Goal: Check status: Check status

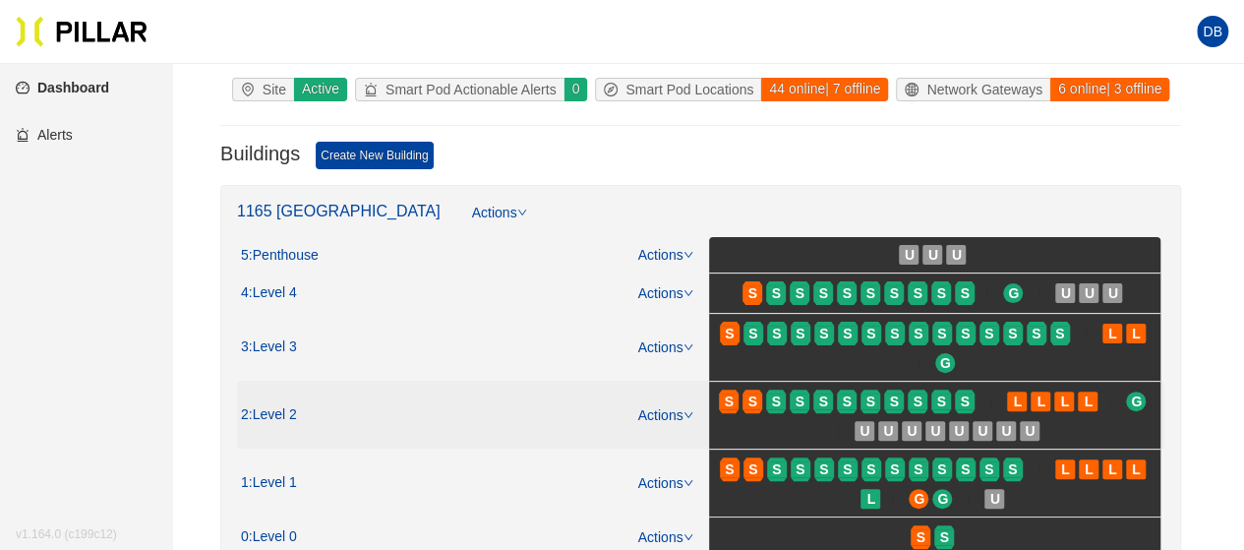
scroll to position [277, 0]
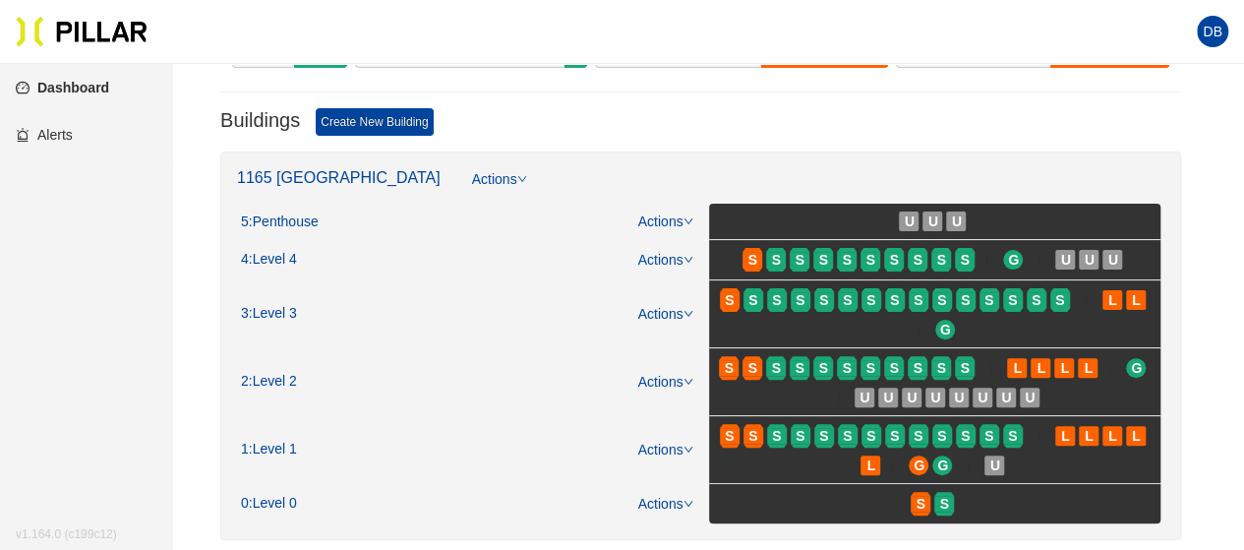
scroll to position [197, 0]
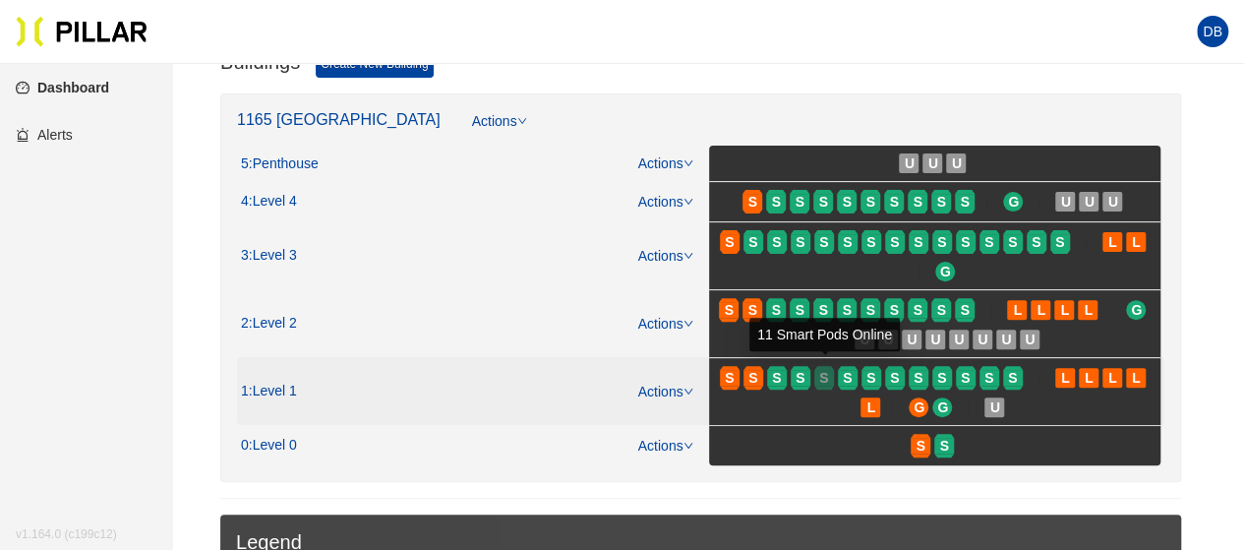
click at [825, 367] on span "S" at bounding box center [823, 378] width 9 height 22
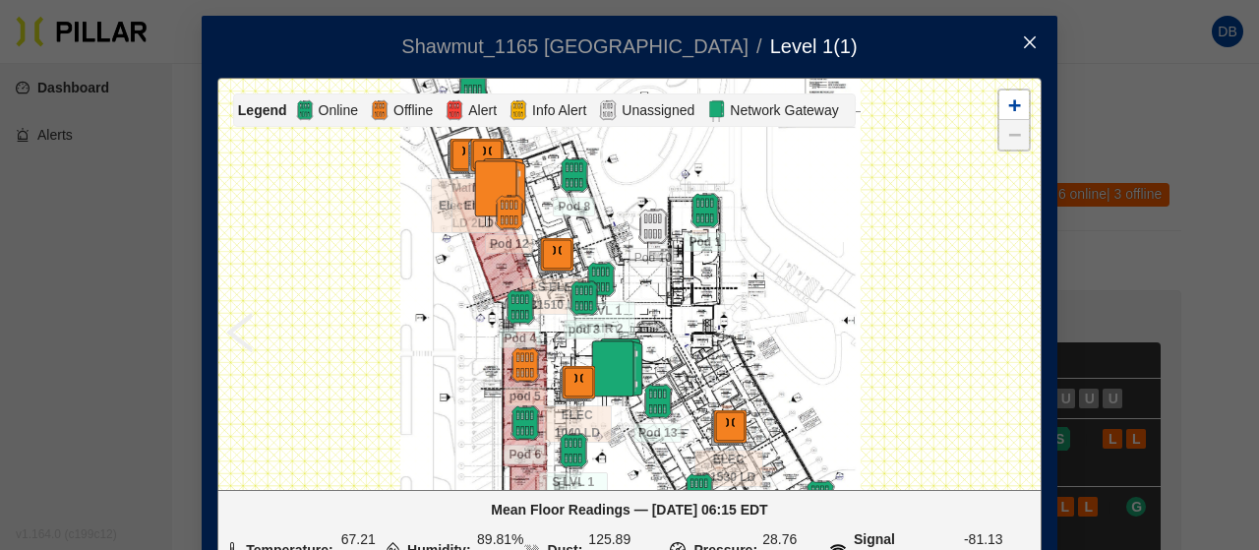
click at [1018, 31] on span "Close" at bounding box center [1029, 43] width 55 height 55
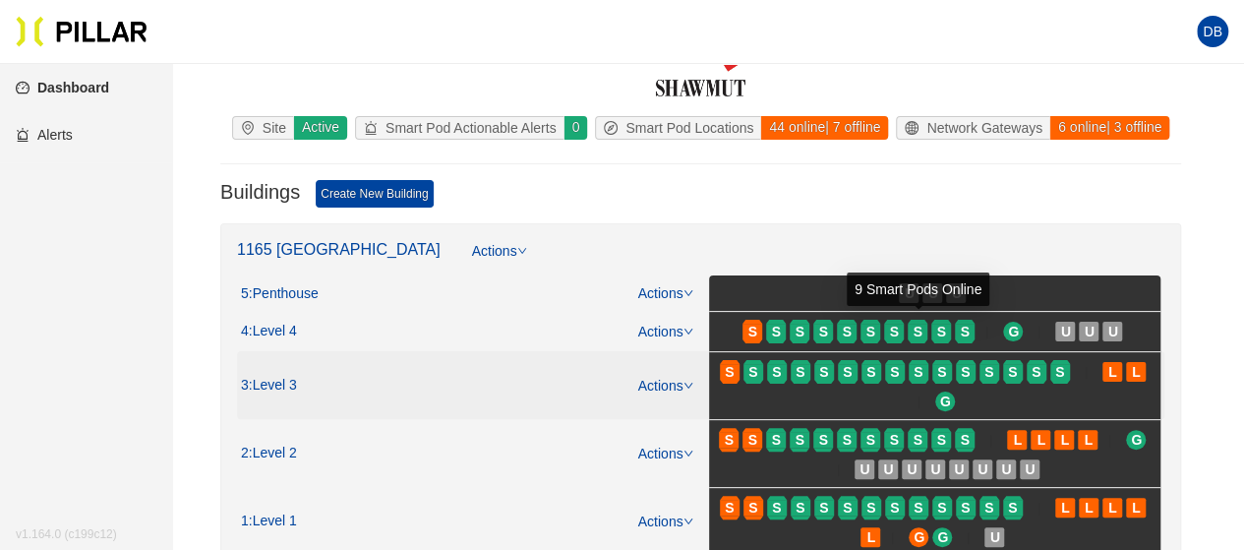
scroll to position [98, 0]
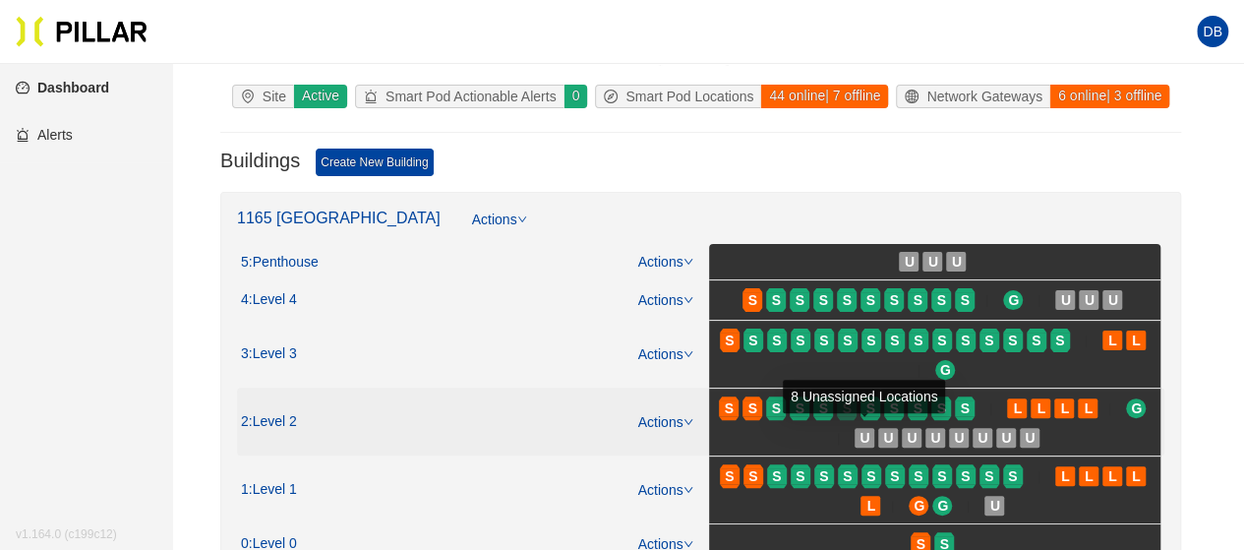
click at [832, 407] on div "8 Unassigned Locations" at bounding box center [864, 396] width 162 height 33
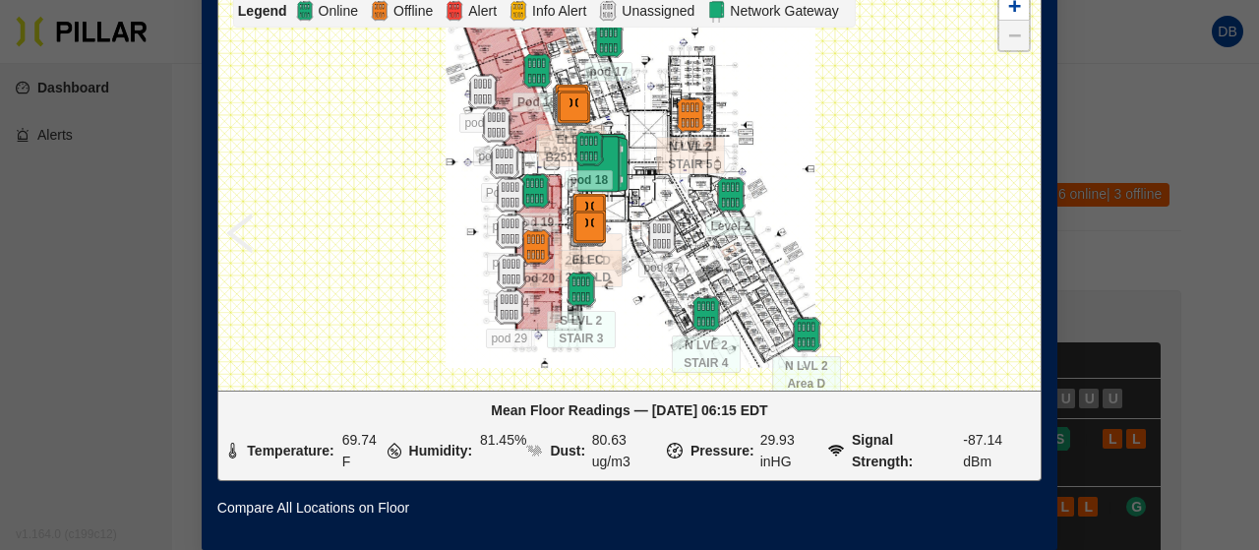
scroll to position [15, 0]
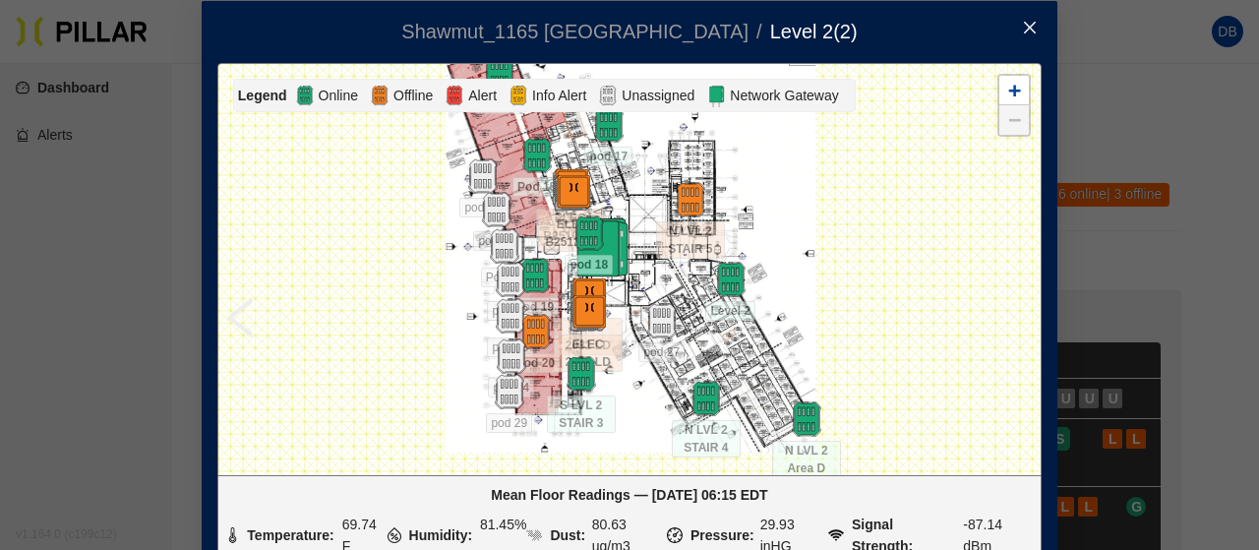
click at [1023, 17] on span "Close" at bounding box center [1029, 28] width 55 height 55
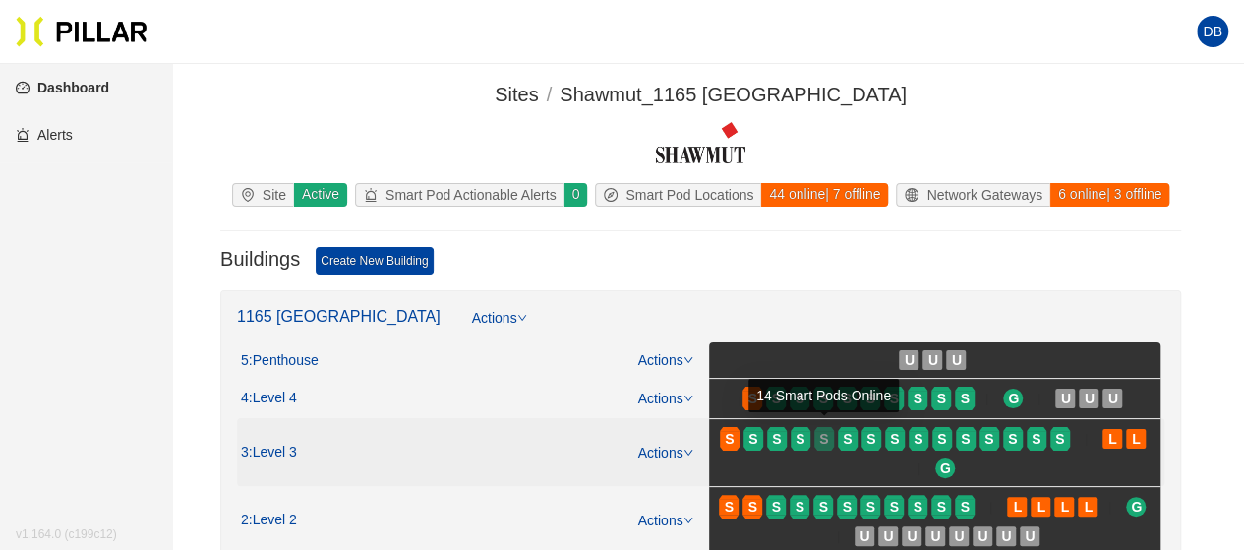
click at [824, 438] on span "S" at bounding box center [823, 439] width 9 height 22
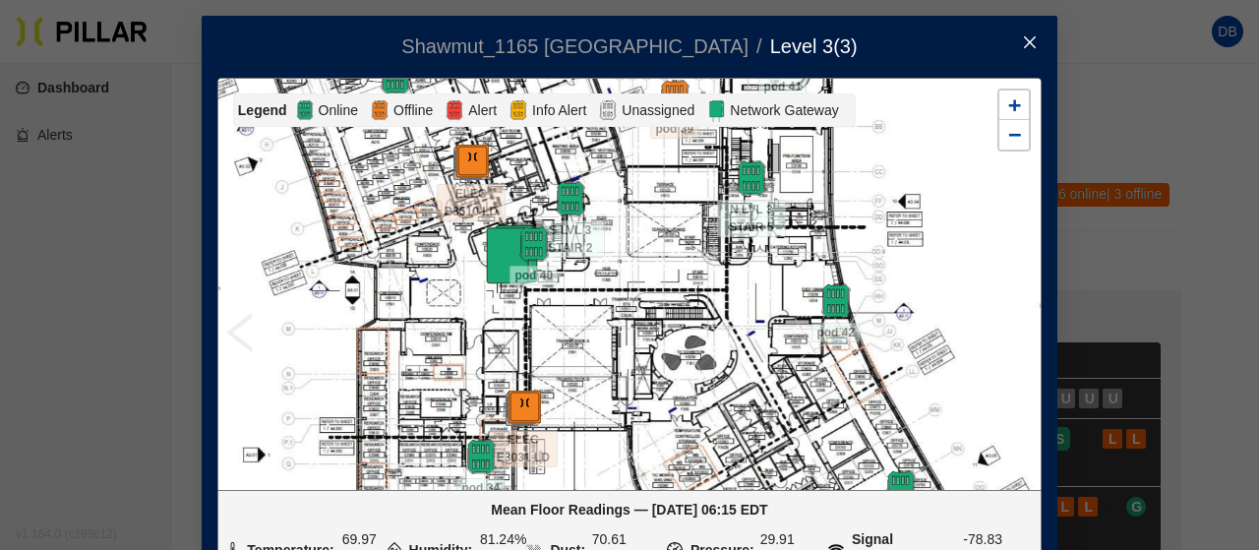
click at [1024, 40] on icon "close" at bounding box center [1030, 42] width 12 height 12
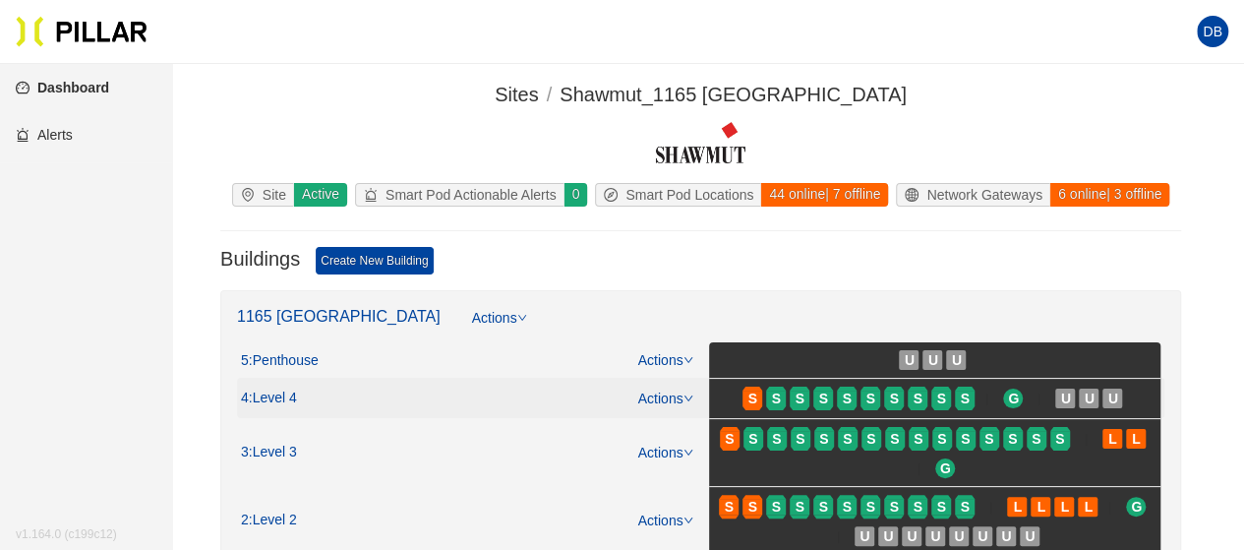
click at [858, 390] on span "S" at bounding box center [849, 398] width 24 height 31
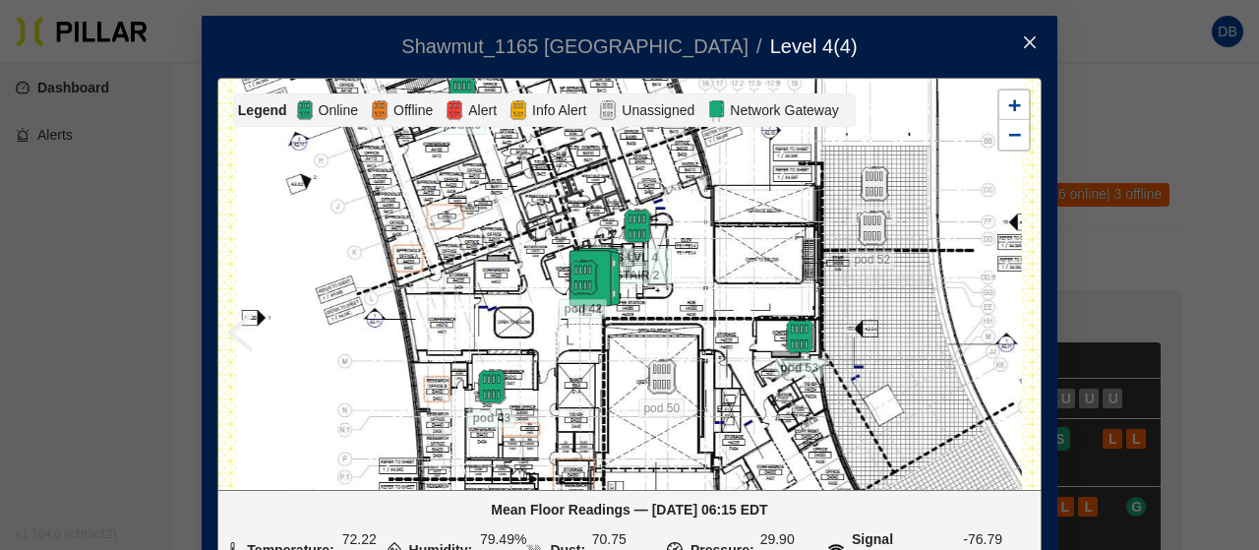
click at [1029, 34] on icon "close" at bounding box center [1030, 42] width 16 height 16
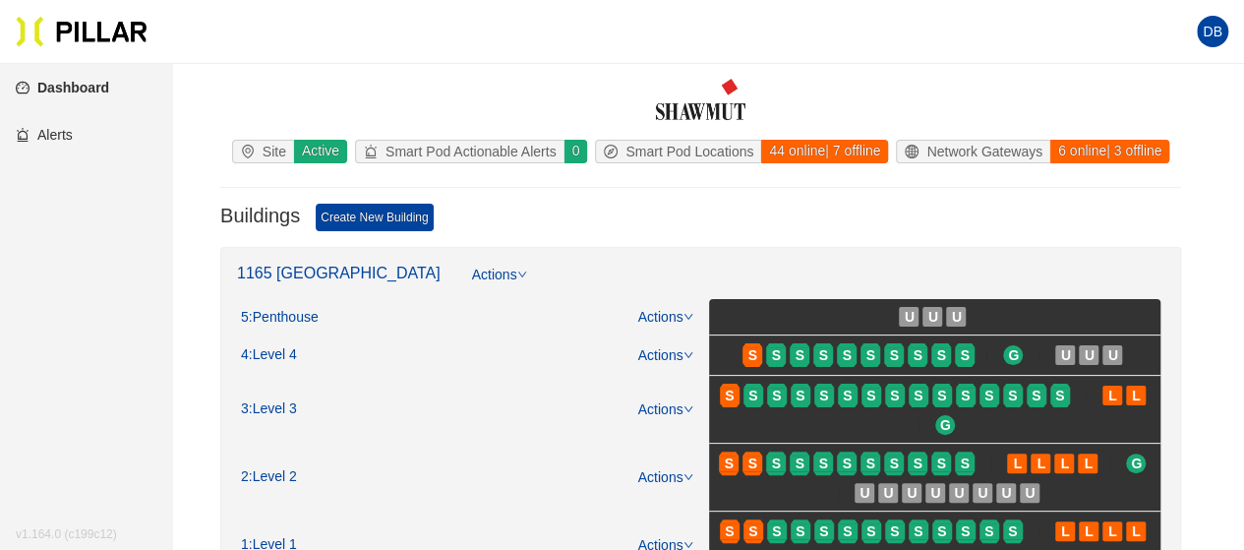
scroll to position [98, 0]
